Goal: Task Accomplishment & Management: Use online tool/utility

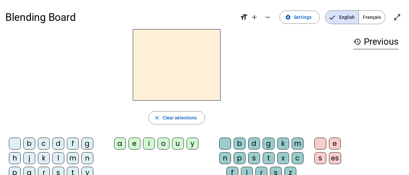
click at [368, 15] on span "Français" at bounding box center [372, 17] width 26 height 13
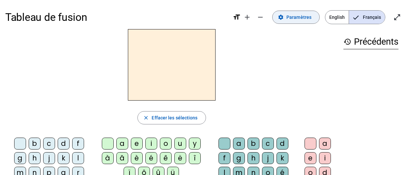
click at [295, 19] on span "Paramètres" at bounding box center [299, 17] width 25 height 8
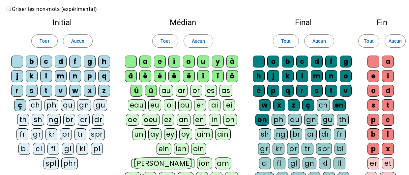
scroll to position [25, 0]
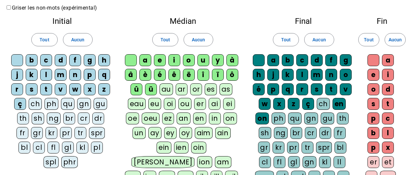
click at [184, 102] on div "ou" at bounding box center [184, 104] width 13 height 12
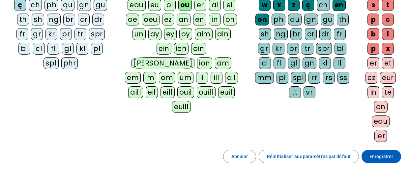
scroll to position [126, 0]
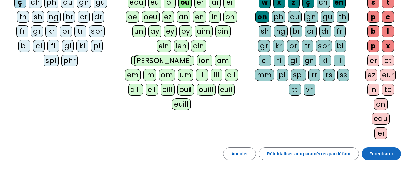
click at [371, 152] on span "Enregistrer" at bounding box center [382, 153] width 24 height 8
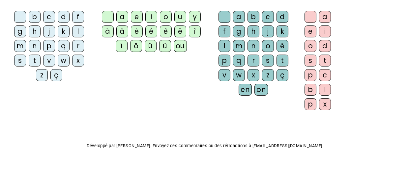
click at [50, 61] on div "v" at bounding box center [49, 60] width 12 height 12
click at [178, 48] on div "ou" at bounding box center [180, 46] width 13 height 12
click at [270, 59] on div "s" at bounding box center [268, 60] width 12 height 12
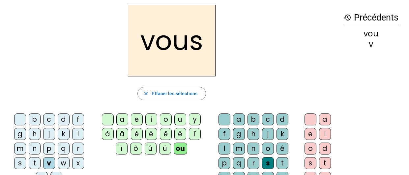
scroll to position [27, 0]
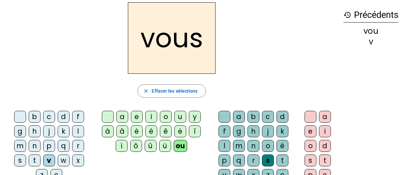
click at [32, 161] on div "t" at bounding box center [35, 160] width 12 height 12
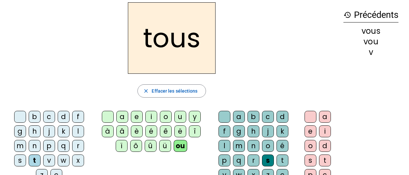
click at [20, 157] on div "s" at bounding box center [20, 160] width 12 height 12
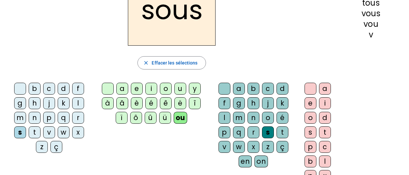
scroll to position [53, 0]
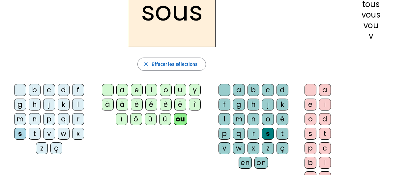
click at [310, 104] on div "e" at bounding box center [311, 104] width 12 height 12
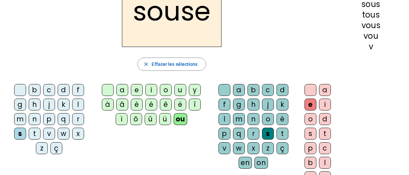
click at [225, 87] on div at bounding box center [225, 90] width 12 height 12
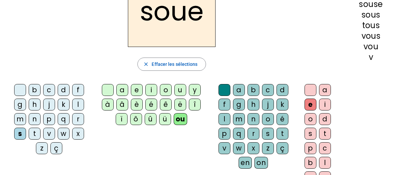
click at [225, 131] on div "p" at bounding box center [225, 133] width 12 height 12
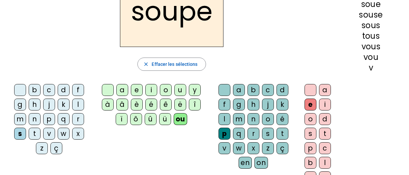
click at [46, 88] on div "c" at bounding box center [49, 90] width 12 height 12
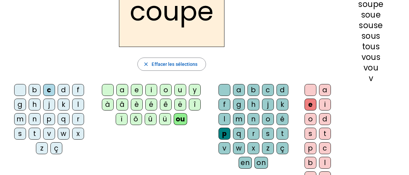
click at [280, 129] on div "t" at bounding box center [283, 133] width 12 height 12
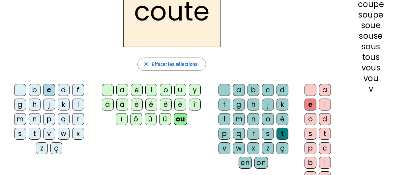
click at [277, 87] on div "d" at bounding box center [283, 90] width 12 height 12
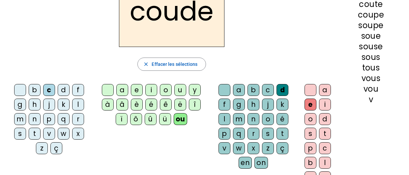
click at [33, 87] on div "b" at bounding box center [35, 90] width 12 height 12
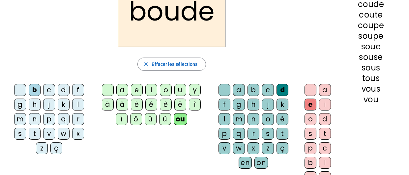
click at [35, 131] on div "t" at bounding box center [35, 133] width 12 height 12
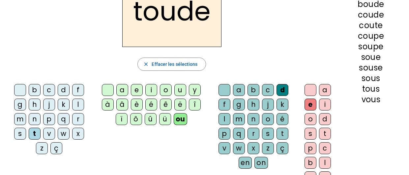
click at [280, 132] on div "t" at bounding box center [283, 133] width 12 height 12
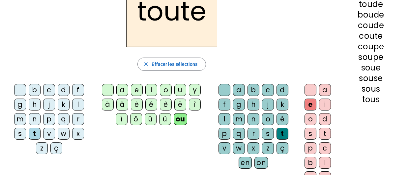
click at [80, 117] on div "r" at bounding box center [78, 119] width 12 height 12
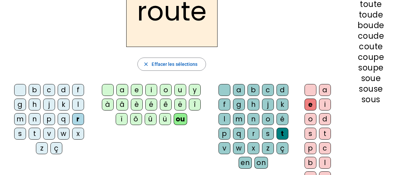
click at [239, 103] on div "g" at bounding box center [239, 104] width 12 height 12
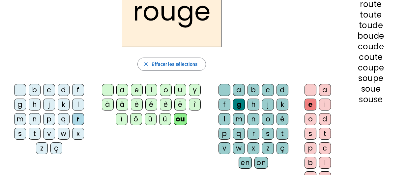
click at [34, 86] on div "b" at bounding box center [35, 90] width 12 height 12
